Goal: Task Accomplishment & Management: Complete application form

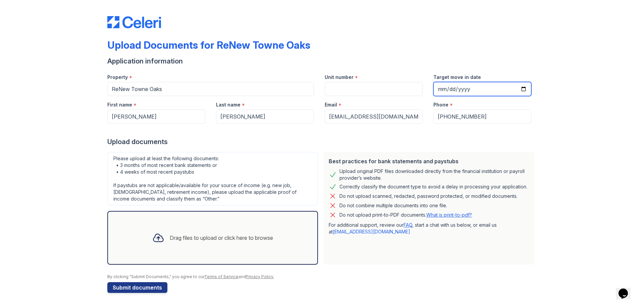
click at [486, 88] on input "Target move in date" at bounding box center [482, 89] width 98 height 14
click at [523, 90] on input "Target move in date" at bounding box center [482, 89] width 98 height 14
click at [483, 95] on input "[DATE]" at bounding box center [482, 89] width 98 height 14
click at [517, 89] on input "[DATE]" at bounding box center [482, 89] width 98 height 14
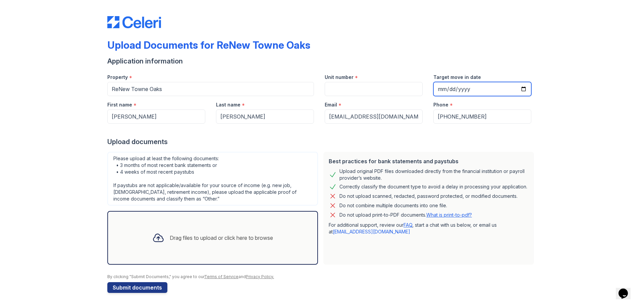
click at [520, 88] on input "[DATE]" at bounding box center [482, 89] width 98 height 14
type input "[DATE]"
click at [384, 163] on div "Best practices for bank statements and paystubs" at bounding box center [429, 161] width 200 height 8
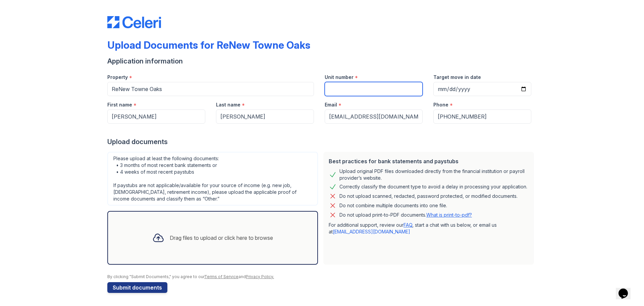
click at [396, 92] on input "Unit number" at bounding box center [374, 89] width 98 height 14
drag, startPoint x: 363, startPoint y: 296, endPoint x: 371, endPoint y: 293, distance: 7.9
click at [365, 296] on div "Upload Documents for ReNew Towne Oaks Application information Property * [GEOGR…" at bounding box center [322, 153] width 623 height 306
click at [544, 254] on div "Upload Documents for ReNew Towne Oaks Application information Property * [GEOGR…" at bounding box center [322, 153] width 623 height 306
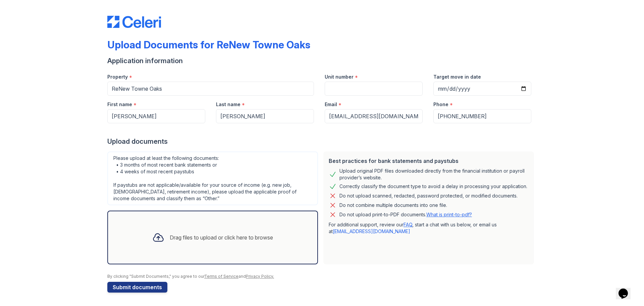
scroll to position [0, 0]
click at [247, 138] on div "Upload documents" at bounding box center [321, 141] width 429 height 9
click at [155, 286] on button "Submit documents" at bounding box center [137, 287] width 60 height 11
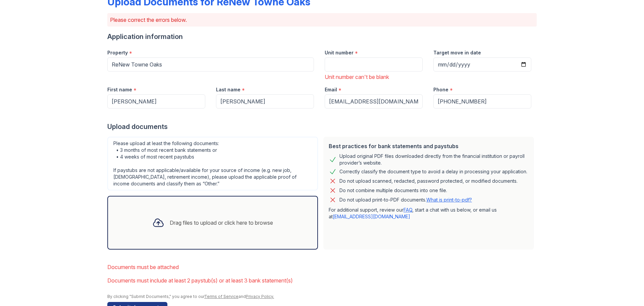
scroll to position [63, 0]
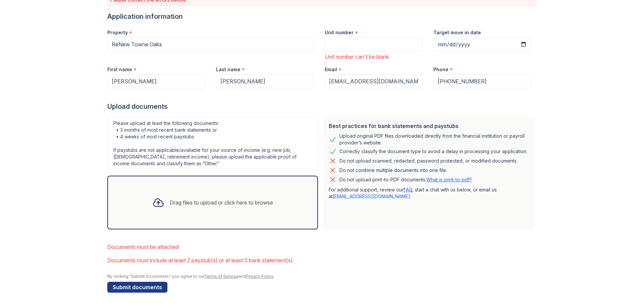
click at [258, 200] on div "Drag files to upload or click here to browse" at bounding box center [221, 202] width 103 height 8
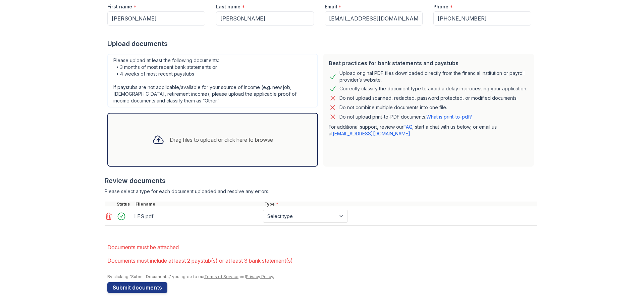
scroll to position [126, 0]
drag, startPoint x: 273, startPoint y: 218, endPoint x: 286, endPoint y: 211, distance: 14.3
click at [273, 218] on select "Select type Paystub Bank Statement Offer Letter Tax Documents Benefit Award Let…" at bounding box center [305, 215] width 85 height 13
select select "bank_statement"
click at [263, 209] on select "Select type Paystub Bank Statement Offer Letter Tax Documents Benefit Award Let…" at bounding box center [305, 215] width 85 height 13
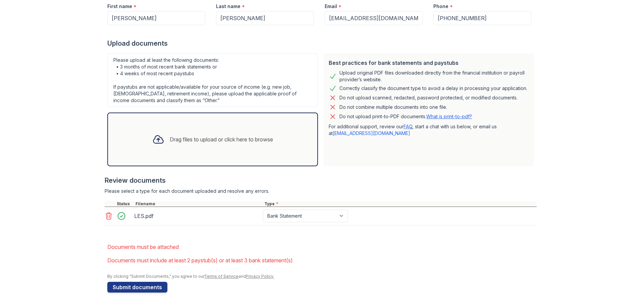
click at [230, 132] on div "Drag files to upload or click here to browse" at bounding box center [213, 139] width 132 height 23
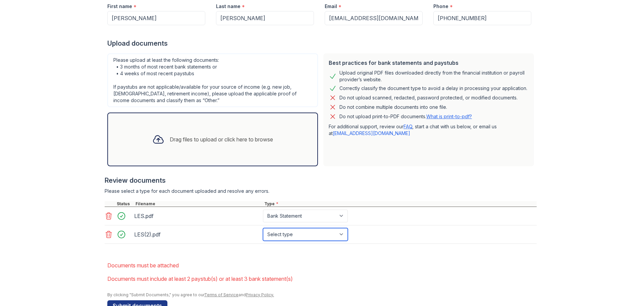
click at [311, 234] on select "Select type Paystub Bank Statement Offer Letter Tax Documents Benefit Award Let…" at bounding box center [305, 234] width 85 height 13
select select "bank_statement"
click at [263, 228] on select "Select type Paystub Bank Statement Offer Letter Tax Documents Benefit Award Let…" at bounding box center [305, 234] width 85 height 13
click at [311, 212] on select "Select type Paystub Bank Statement Offer Letter Tax Documents Benefit Award Let…" at bounding box center [305, 215] width 85 height 13
select select "paystub"
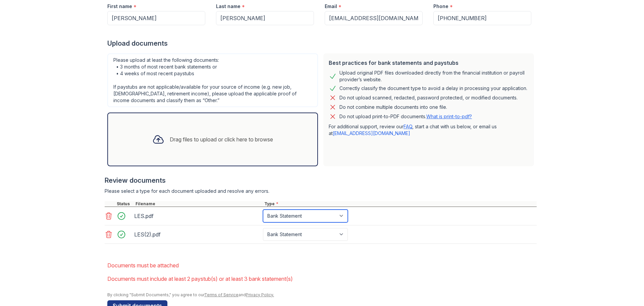
click at [263, 209] on select "Select type Paystub Bank Statement Offer Letter Tax Documents Benefit Award Let…" at bounding box center [305, 215] width 85 height 13
click at [310, 223] on div "LES.pdf Select type Paystub Bank Statement Offer Letter Tax Documents Benefit A…" at bounding box center [321, 216] width 432 height 18
click at [305, 234] on select "Select type Paystub Bank Statement Offer Letter Tax Documents Benefit Award Let…" at bounding box center [305, 234] width 85 height 13
select select "paystub"
click at [263, 228] on select "Select type Paystub Bank Statement Offer Letter Tax Documents Benefit Award Let…" at bounding box center [305, 234] width 85 height 13
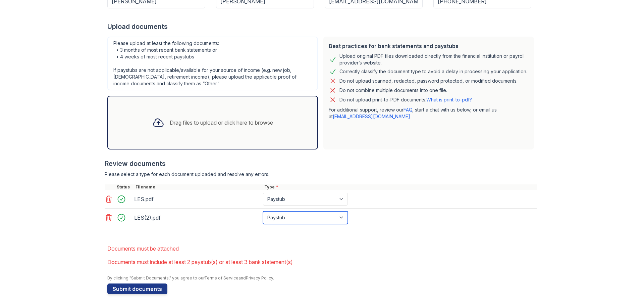
scroll to position [145, 0]
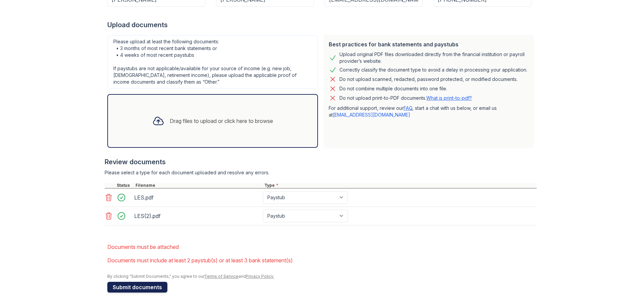
click at [142, 282] on button "Submit documents" at bounding box center [137, 286] width 60 height 11
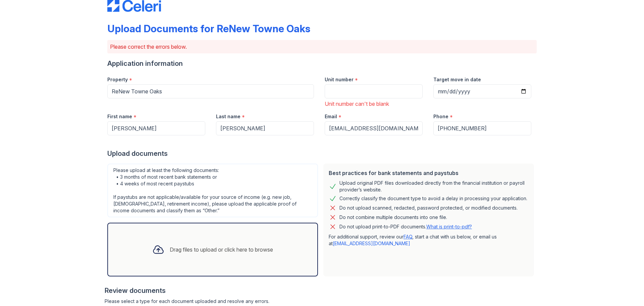
scroll to position [9, 0]
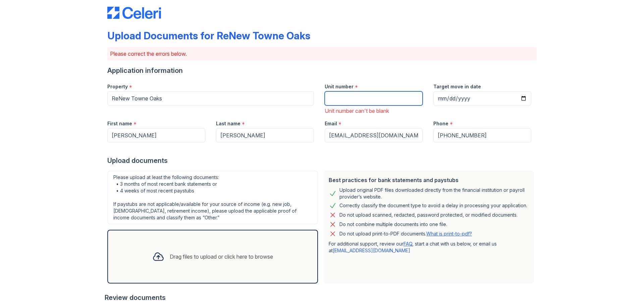
click at [372, 95] on input "Unit number" at bounding box center [374, 98] width 98 height 14
click at [431, 235] on link "What is print-to-pdf?" at bounding box center [449, 233] width 46 height 6
click at [365, 102] on input "Unit number" at bounding box center [374, 98] width 98 height 14
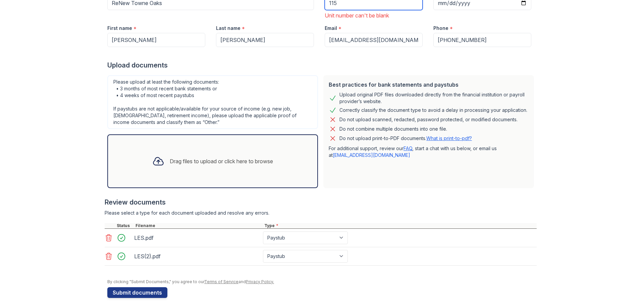
scroll to position [110, 0]
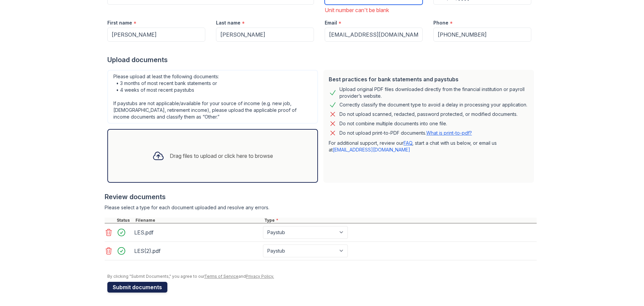
type input "115"
click at [133, 287] on button "Submit documents" at bounding box center [137, 286] width 60 height 11
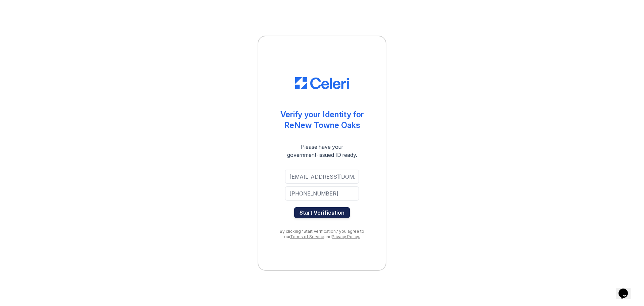
click at [340, 214] on button "Start Verification" at bounding box center [322, 212] width 56 height 11
click at [329, 213] on button "Start Verification" at bounding box center [322, 212] width 56 height 11
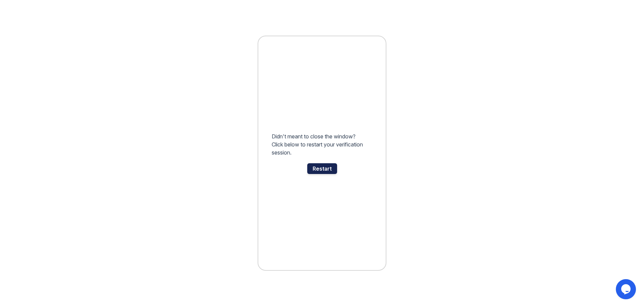
click at [327, 167] on div "Restart" at bounding box center [322, 168] width 30 height 11
